Goal: Transaction & Acquisition: Purchase product/service

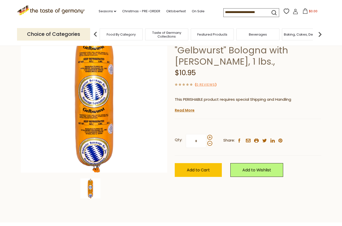
scroll to position [45, 0]
click at [206, 173] on button "Add to Cart" at bounding box center [198, 170] width 47 height 14
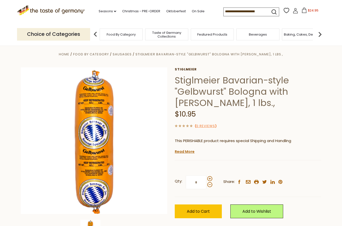
scroll to position [0, 0]
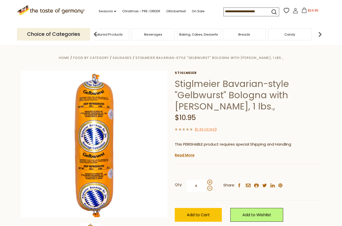
click at [82, 35] on span "Taste of Germany Collections" at bounding box center [62, 35] width 40 height 8
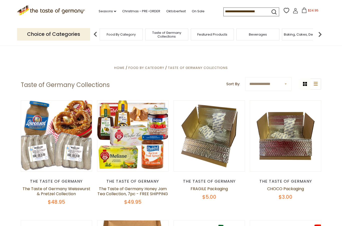
click at [147, 35] on span "Taste of Germany Collections" at bounding box center [167, 35] width 40 height 8
click at [91, 34] on div "Featured Products" at bounding box center [69, 35] width 43 height 12
click at [122, 36] on div "Cereal" at bounding box center [100, 35] width 43 height 12
click at [224, 14] on input at bounding box center [245, 11] width 42 height 7
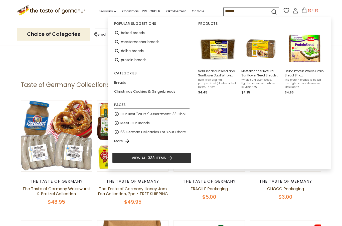
click at [138, 36] on li "baked breads" at bounding box center [151, 32] width 79 height 9
type input "**********"
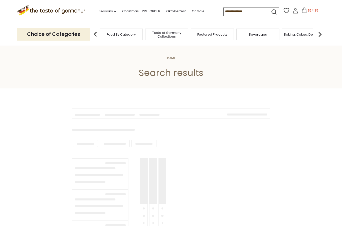
type input "**********"
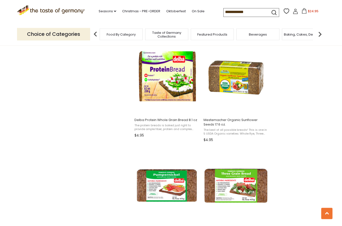
scroll to position [964, 0]
